Goal: Task Accomplishment & Management: Manage account settings

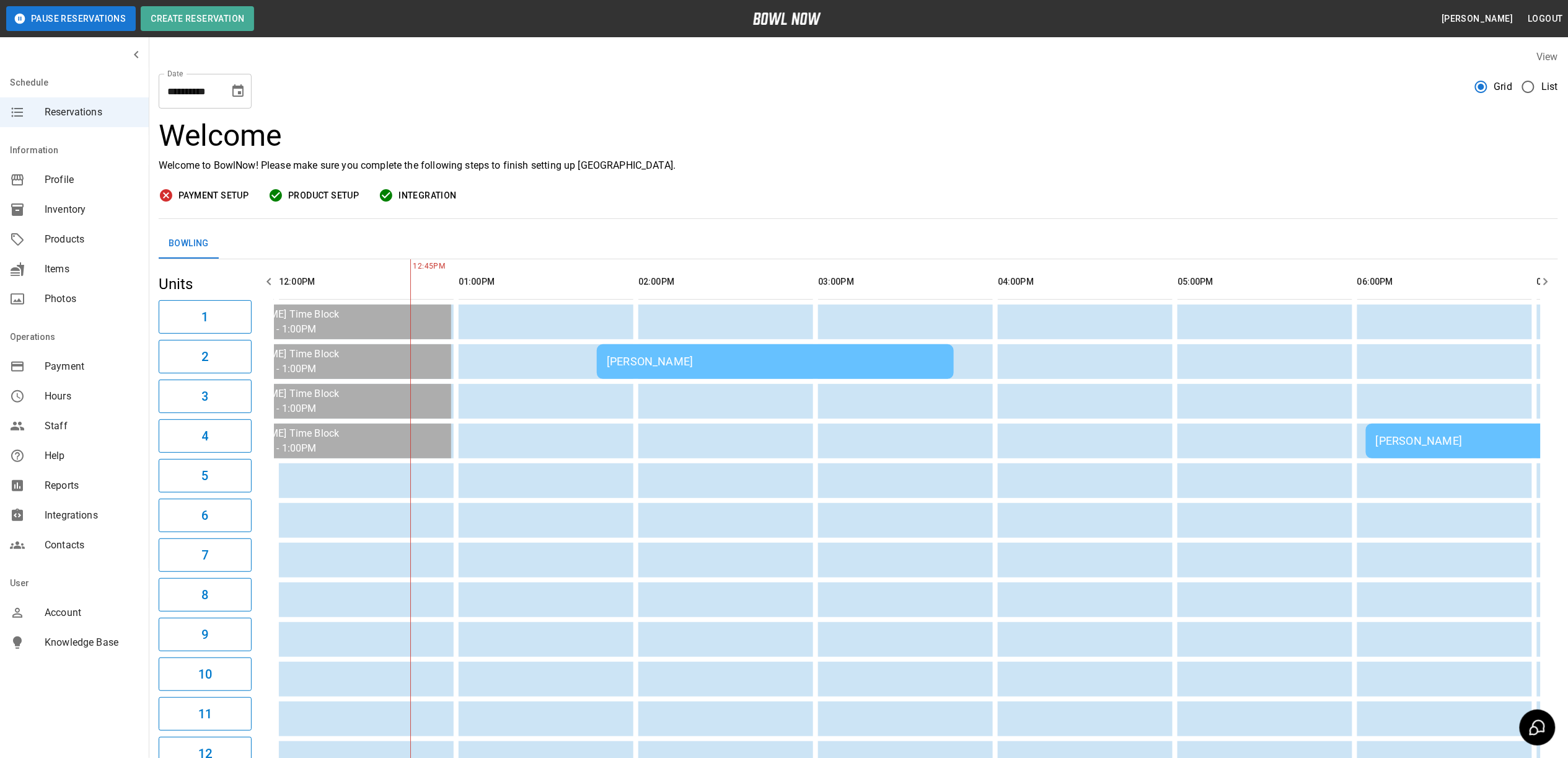
click at [1547, 15] on button "Logout" at bounding box center [1546, 19] width 45 height 23
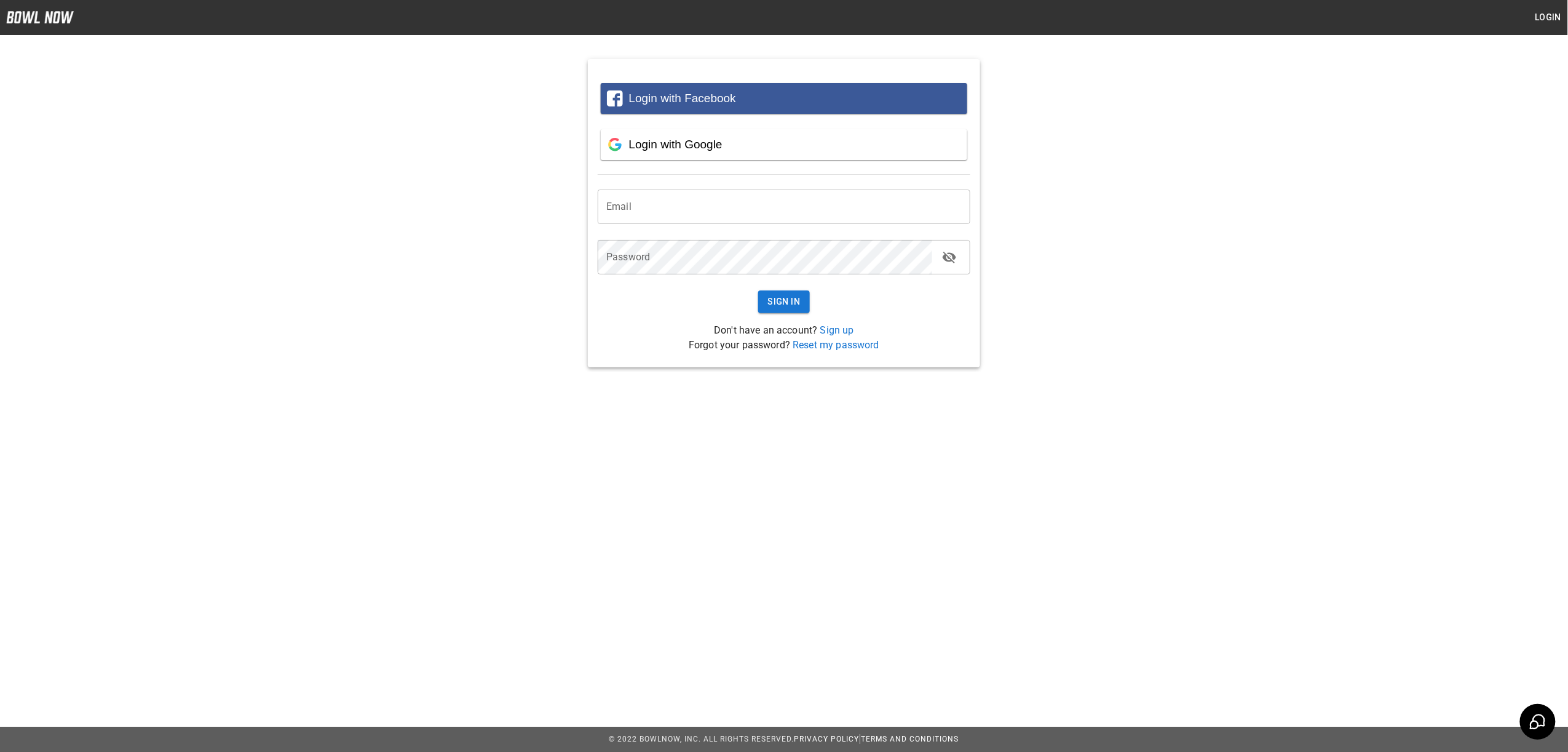
type input "**********"
click at [798, 311] on button "Sign In" at bounding box center [784, 302] width 52 height 23
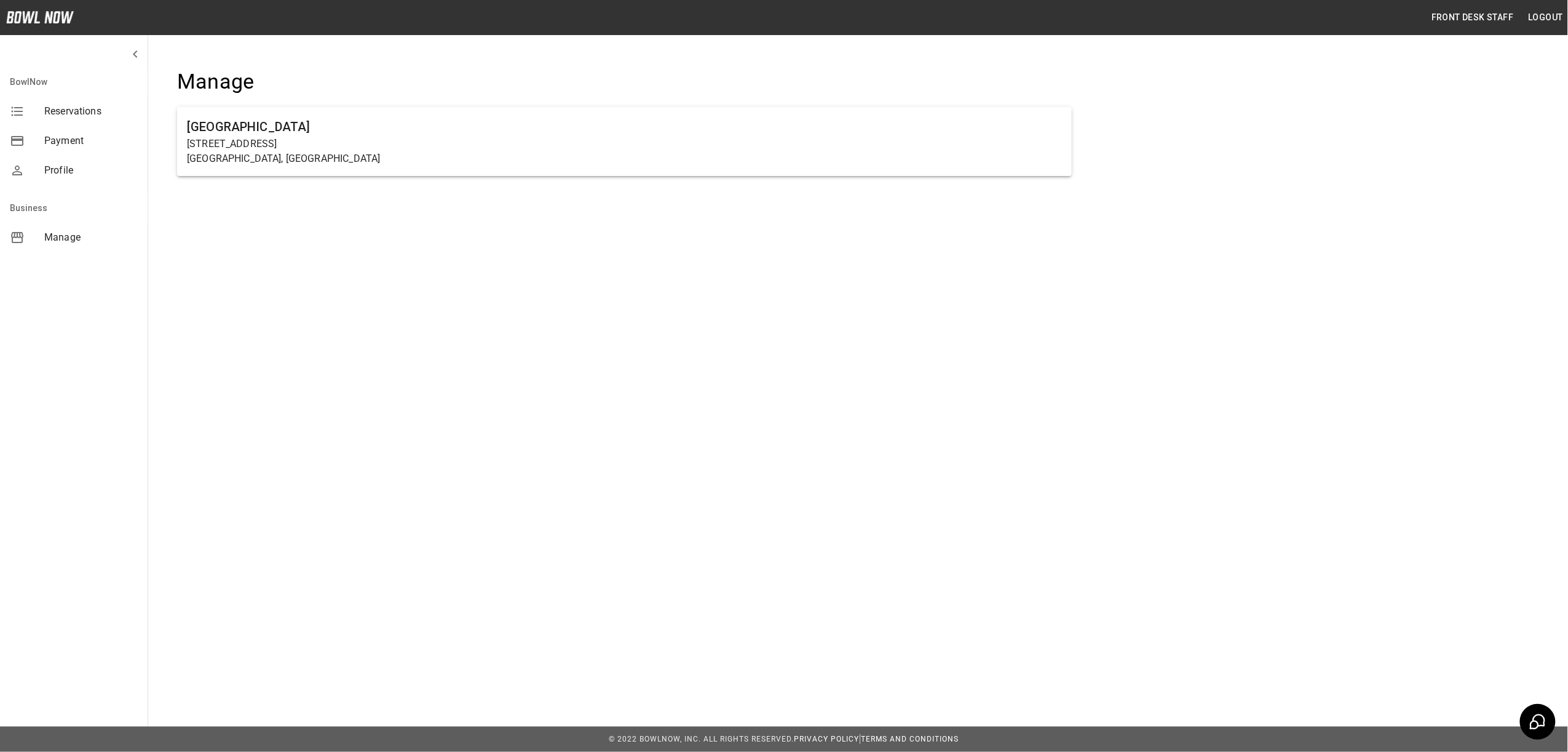
click at [409, 176] on ul "[GEOGRAPHIC_DATA] [STREET_ADDRESS]" at bounding box center [624, 147] width 895 height 89
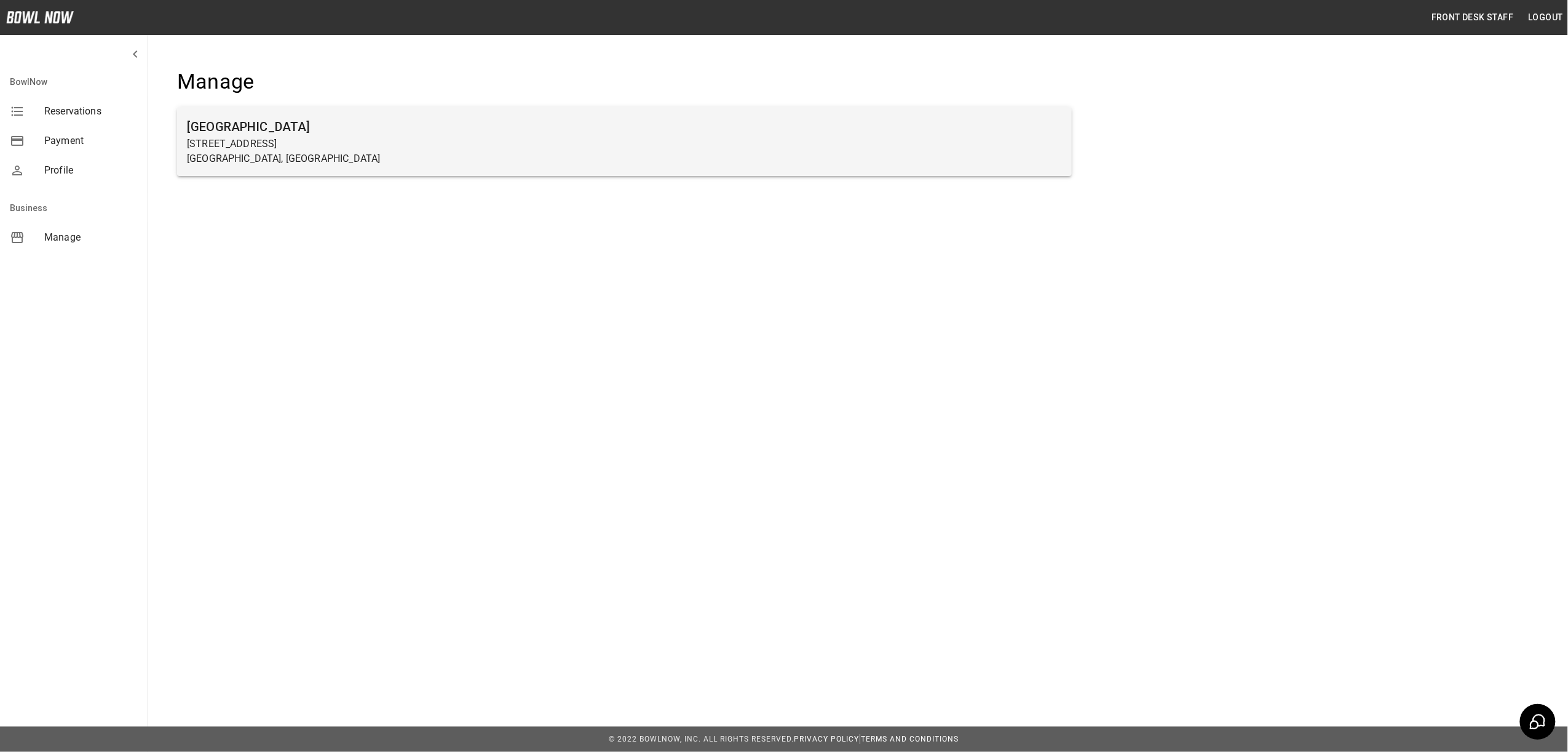
click at [407, 164] on p "[GEOGRAPHIC_DATA], [GEOGRAPHIC_DATA]" at bounding box center [624, 158] width 875 height 15
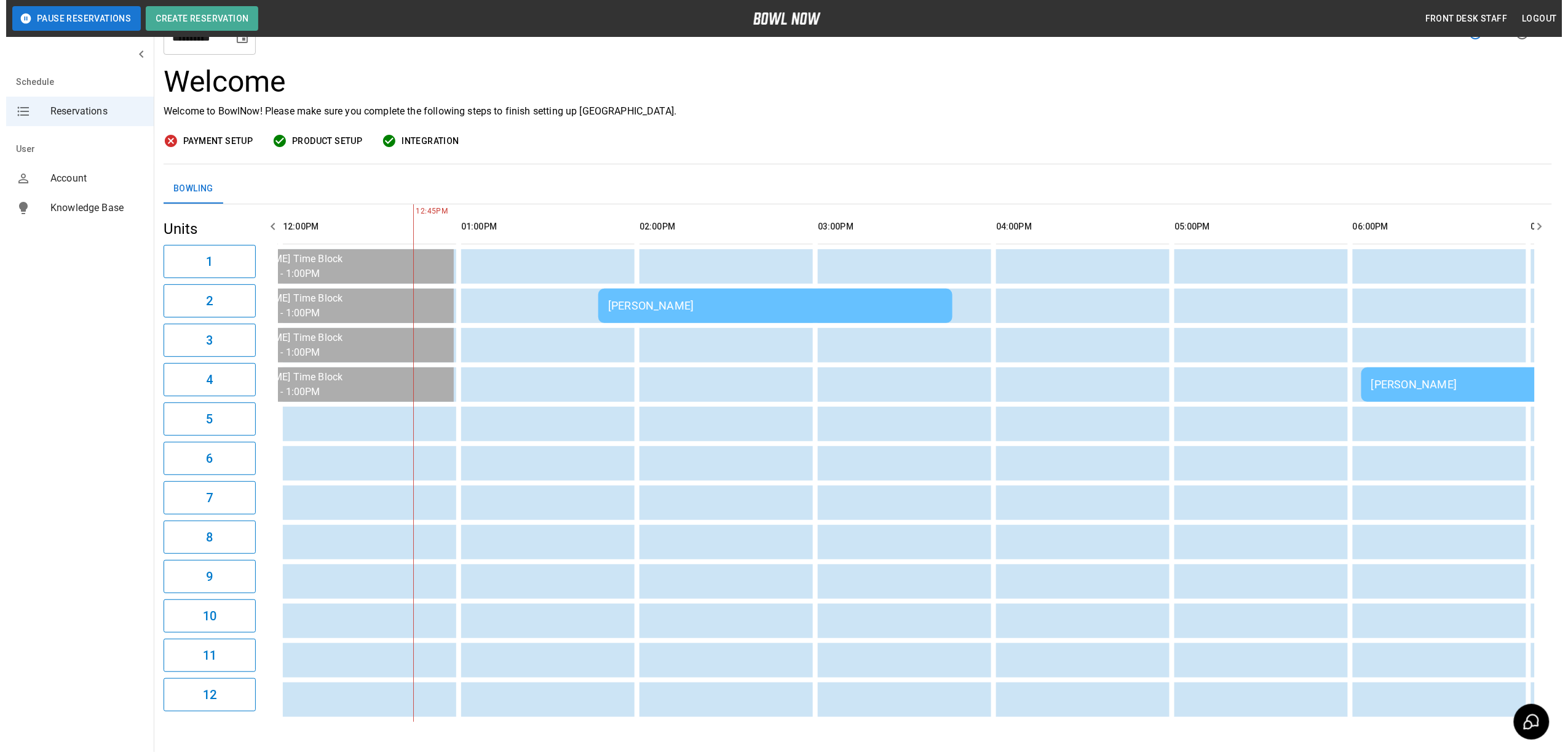
scroll to position [82, 0]
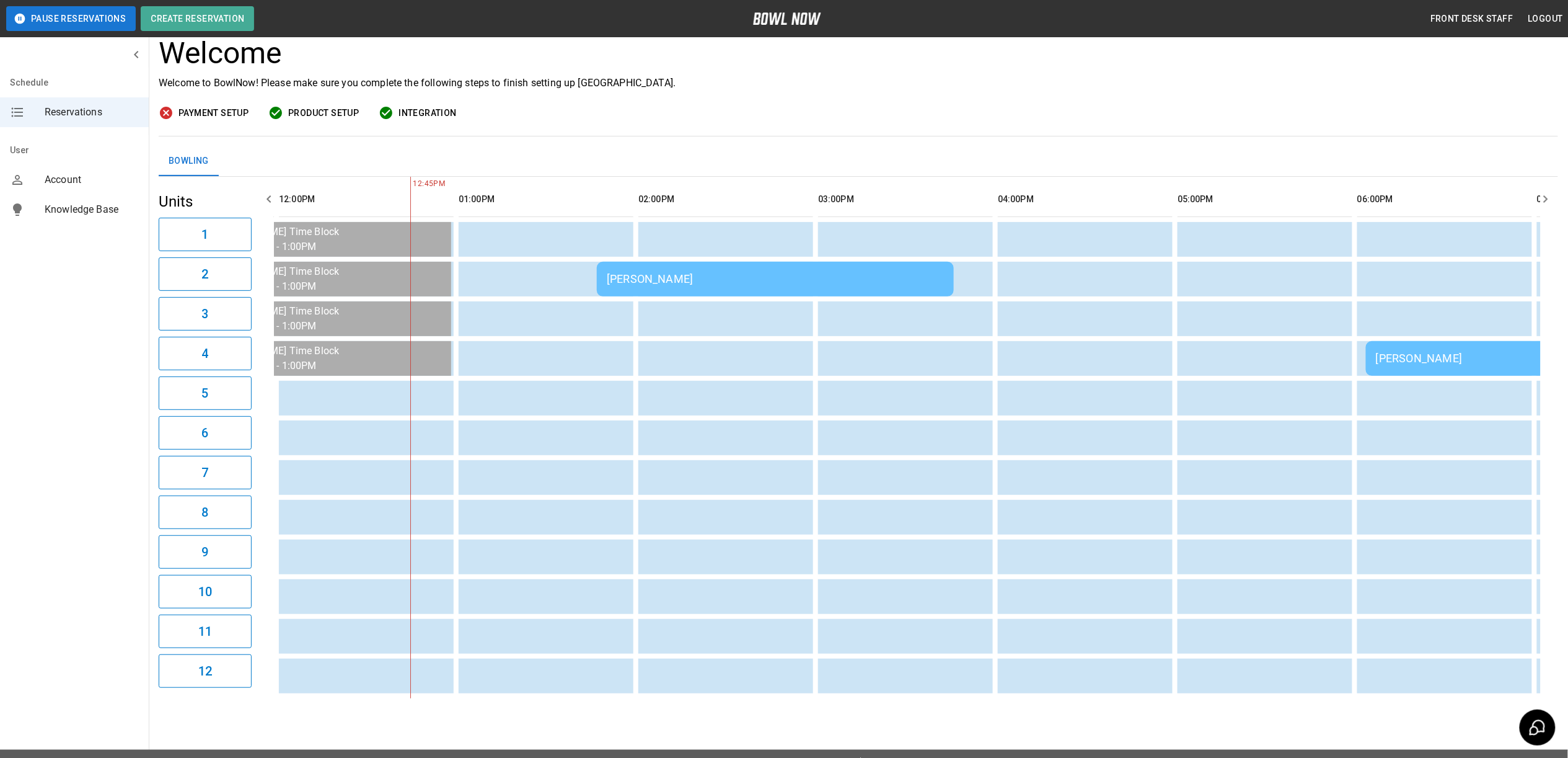
click at [625, 275] on div "[PERSON_NAME]" at bounding box center [775, 279] width 338 height 13
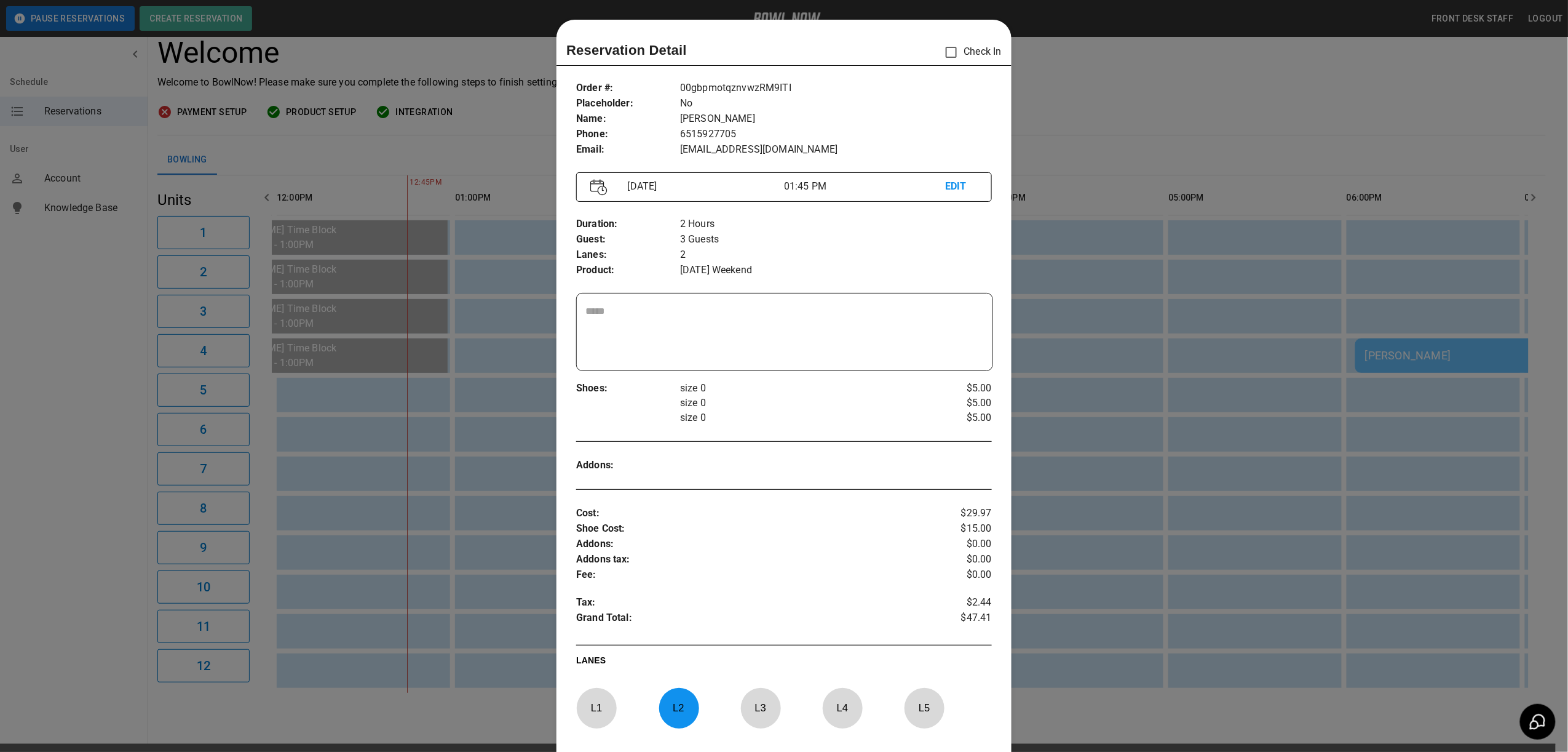
scroll to position [20, 0]
